Goal: Find specific page/section: Find specific page/section

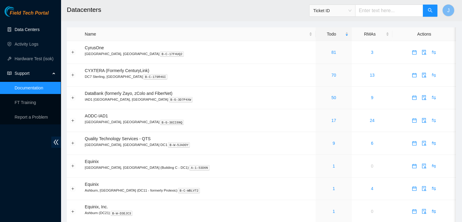
click at [26, 29] on link "Data Centers" at bounding box center [27, 29] width 25 height 5
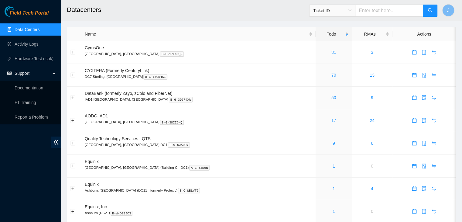
click at [29, 31] on link "Data Centers" at bounding box center [27, 29] width 25 height 5
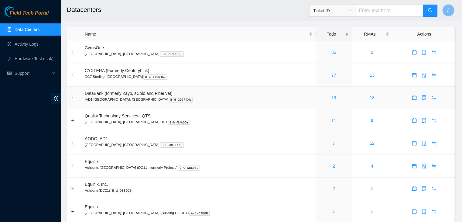
click at [331, 98] on link "19" at bounding box center [333, 97] width 5 height 5
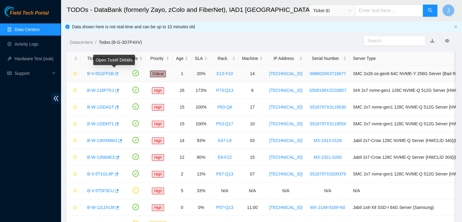
click at [115, 73] on icon "button" at bounding box center [117, 73] width 4 height 3
click at [27, 32] on link "Data Centers" at bounding box center [27, 29] width 25 height 5
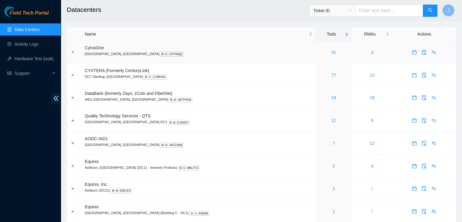
click at [331, 51] on link "85" at bounding box center [333, 52] width 5 height 5
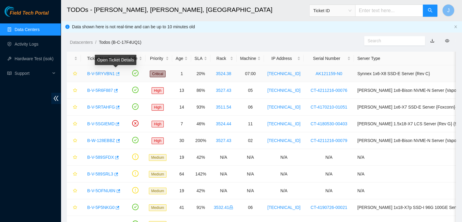
click at [116, 74] on icon "button" at bounding box center [117, 74] width 4 height 4
click at [32, 30] on link "Data Centers" at bounding box center [27, 29] width 25 height 5
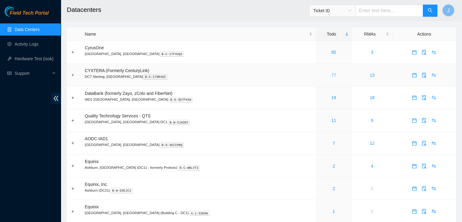
click at [331, 75] on link "77" at bounding box center [333, 75] width 5 height 5
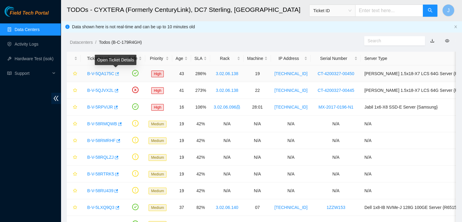
click at [116, 71] on button "button" at bounding box center [116, 74] width 5 height 10
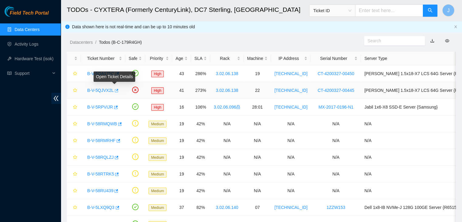
click at [115, 89] on icon "button" at bounding box center [116, 90] width 4 height 4
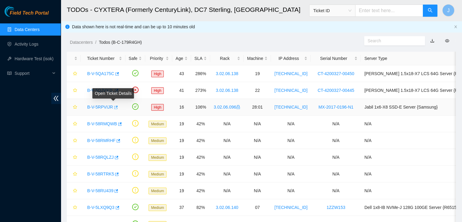
click at [114, 107] on icon "button" at bounding box center [116, 106] width 4 height 3
click at [30, 28] on link "Data Centers" at bounding box center [27, 29] width 25 height 5
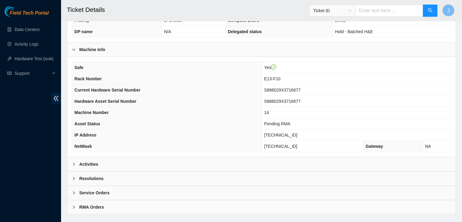
scroll to position [160, 0]
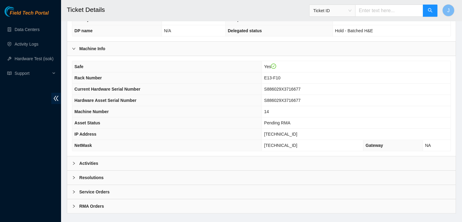
click at [147, 159] on div "Activities" at bounding box center [261, 163] width 388 height 14
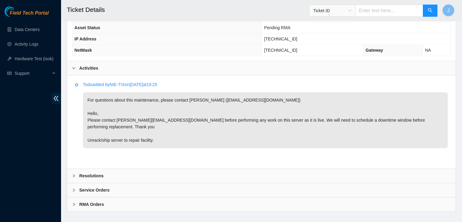
scroll to position [255, 0]
click at [131, 183] on div "Service Orders" at bounding box center [261, 190] width 388 height 14
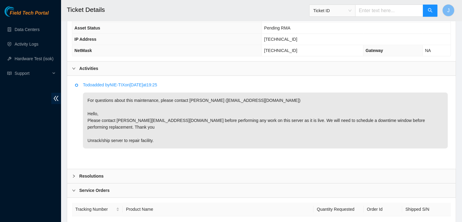
scroll to position [295, 0]
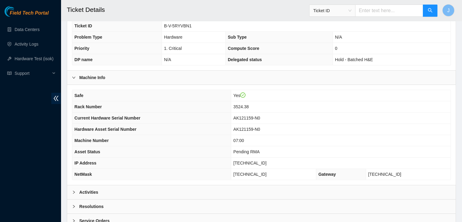
scroll to position [131, 0]
click at [187, 186] on div "Activities" at bounding box center [261, 192] width 388 height 14
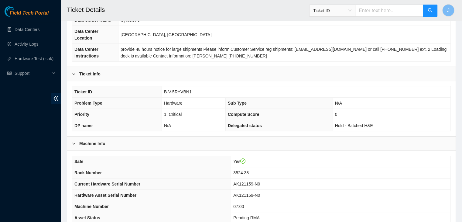
scroll to position [67, 0]
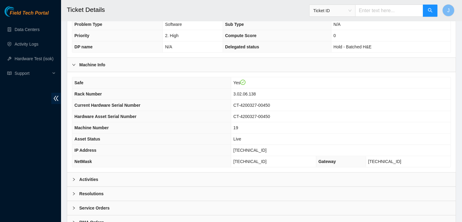
scroll to position [154, 0]
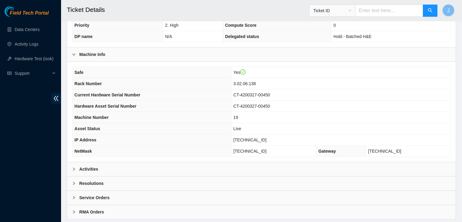
click at [159, 168] on div "Activities" at bounding box center [261, 169] width 388 height 14
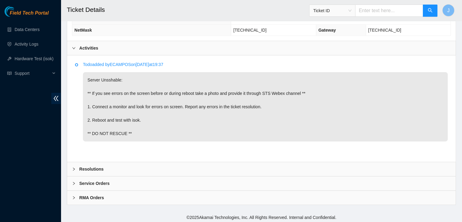
scroll to position [275, 0]
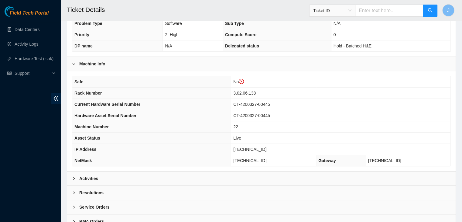
scroll to position [157, 0]
click at [191, 177] on div "Activities" at bounding box center [261, 178] width 388 height 14
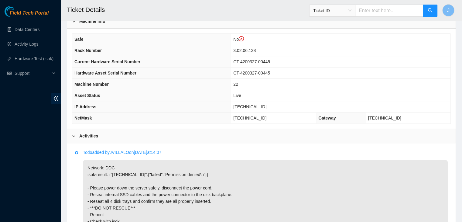
scroll to position [227, 0]
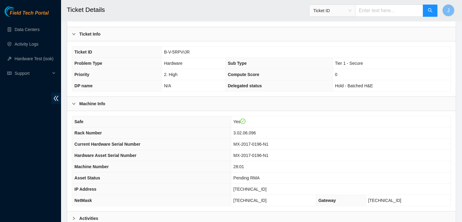
scroll to position [168, 0]
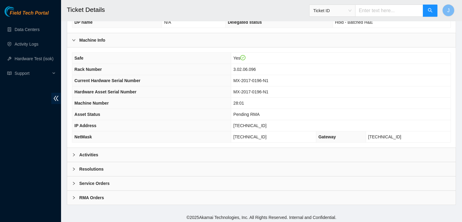
click at [109, 156] on div "Activities" at bounding box center [261, 154] width 388 height 14
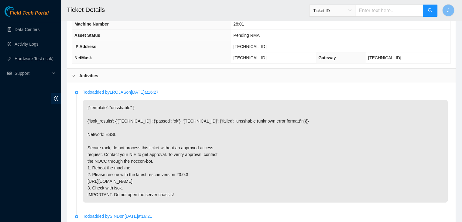
scroll to position [284, 0]
